Goal: Download file/media

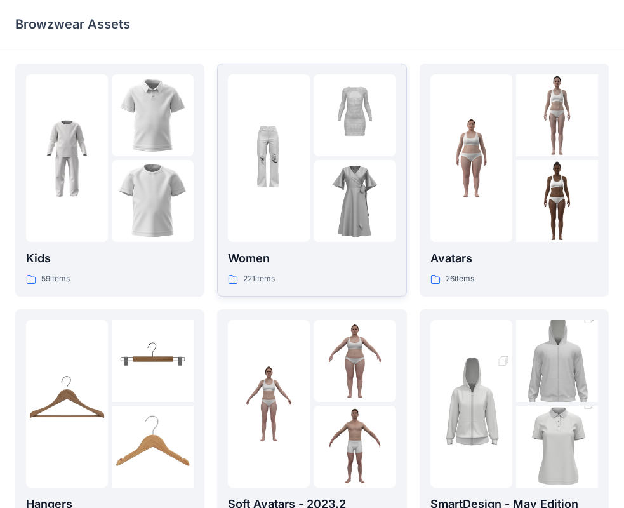
click at [321, 246] on div "Women 221 items" at bounding box center [312, 179] width 168 height 211
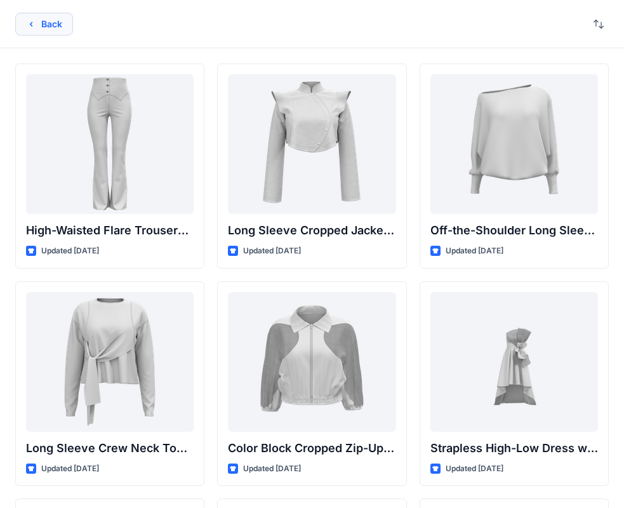
click at [44, 22] on button "Back" at bounding box center [44, 24] width 58 height 23
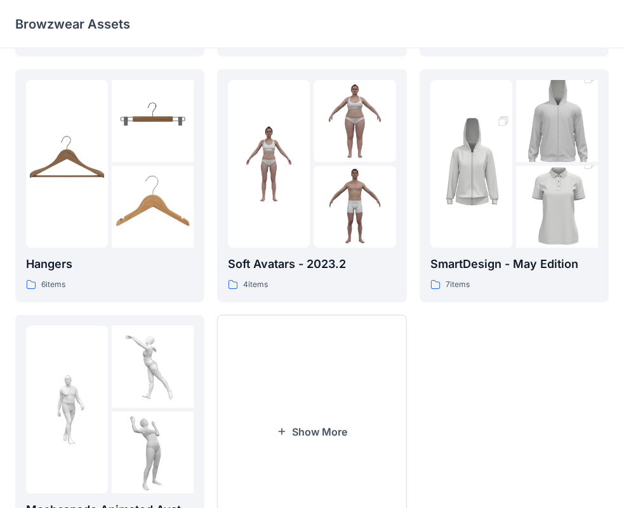
scroll to position [315, 0]
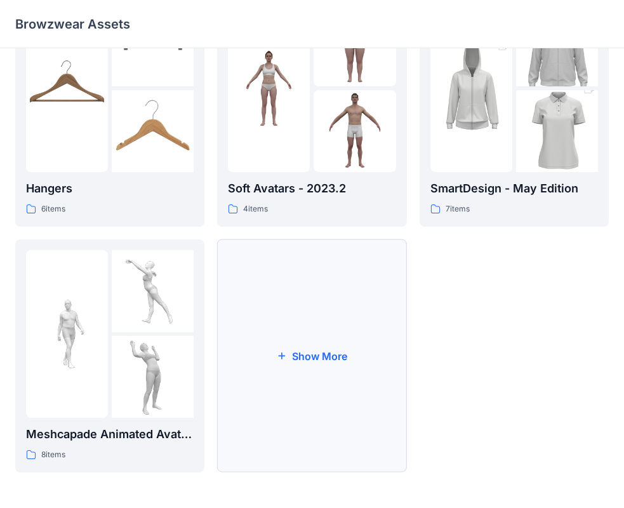
click at [275, 325] on button "Show More" at bounding box center [311, 355] width 189 height 233
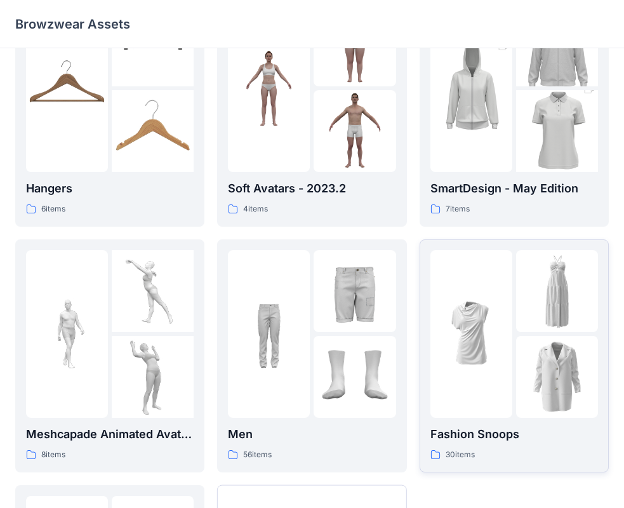
click at [532, 362] on div at bounding box center [557, 377] width 82 height 82
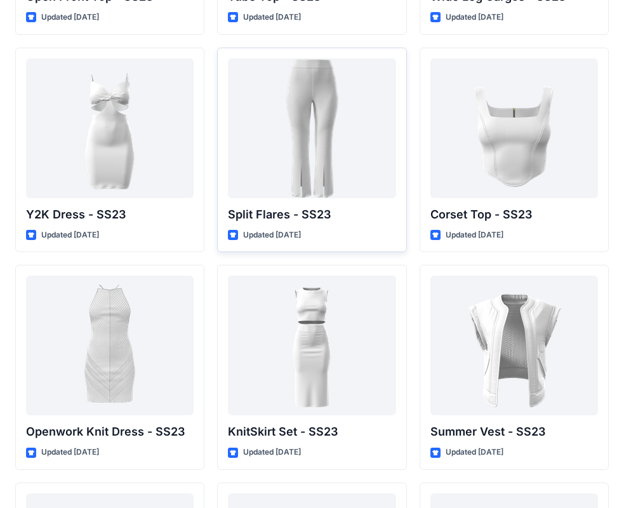
scroll to position [1108, 0]
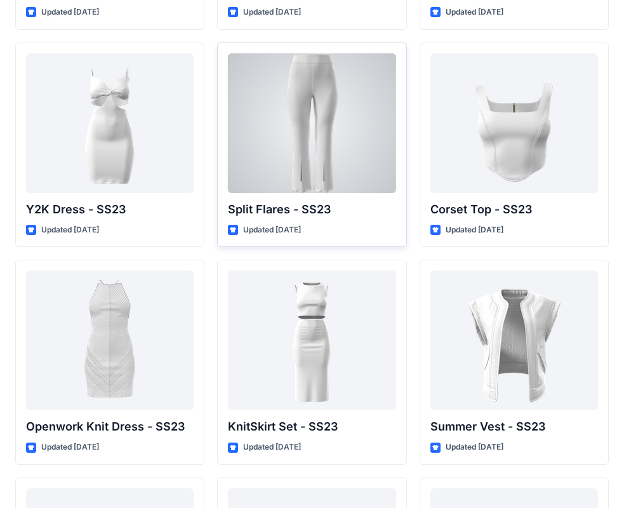
click at [265, 130] on div at bounding box center [312, 123] width 168 height 140
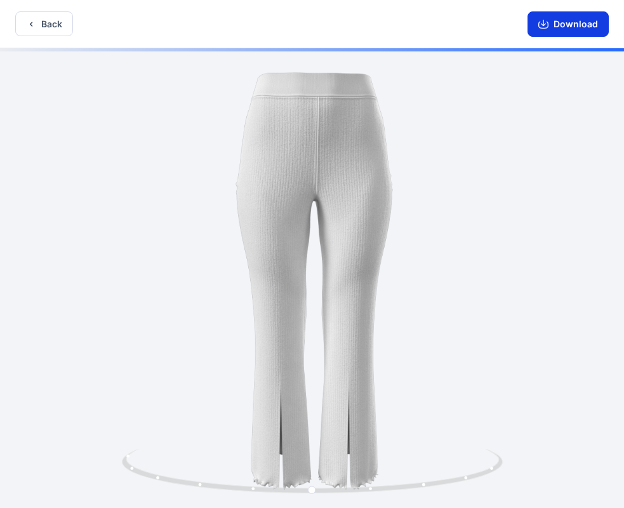
click at [569, 29] on button "Download" at bounding box center [567, 23] width 81 height 25
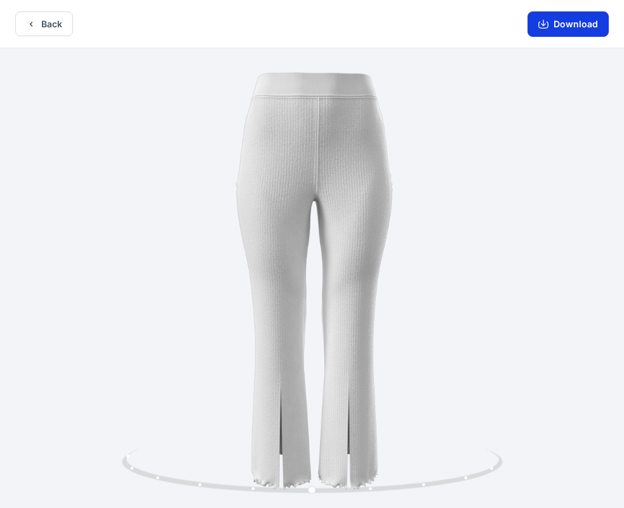
click at [562, 19] on button "Download" at bounding box center [567, 23] width 81 height 25
click at [539, 21] on button "Download" at bounding box center [567, 23] width 81 height 25
click at [572, 23] on button "Download" at bounding box center [567, 23] width 81 height 25
click at [542, 24] on icon "button" at bounding box center [543, 24] width 10 height 10
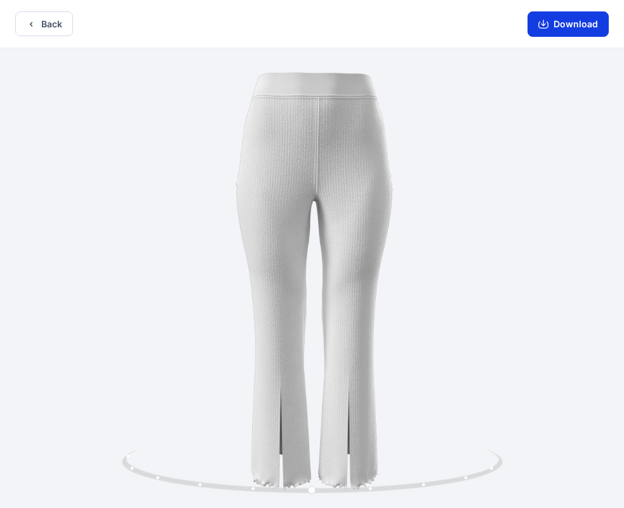
click at [542, 24] on icon "button" at bounding box center [543, 24] width 10 height 10
click at [593, 27] on button "Download" at bounding box center [567, 23] width 81 height 25
